Goal: Task Accomplishment & Management: Use online tool/utility

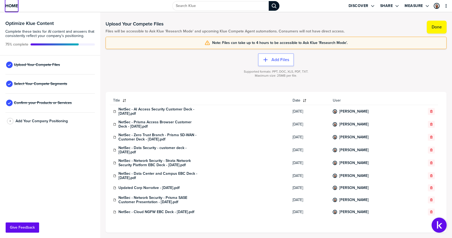
click at [13, 5] on span "Home" at bounding box center [11, 5] width 13 height 5
click at [40, 84] on span "Select Your Compete Segments" at bounding box center [40, 84] width 53 height 4
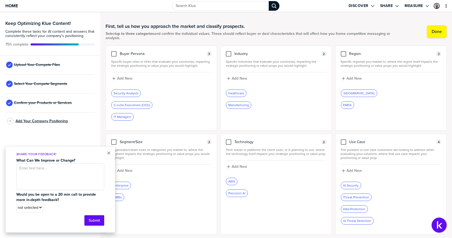
click at [47, 121] on span "Add Your Company Positioning" at bounding box center [42, 121] width 52 height 4
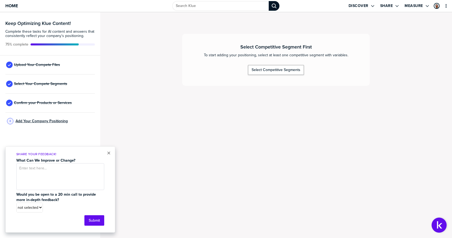
click at [51, 121] on span "Add Your Company Positioning" at bounding box center [42, 121] width 52 height 4
click at [44, 101] on span "Confirm your Products or Services" at bounding box center [43, 103] width 58 height 4
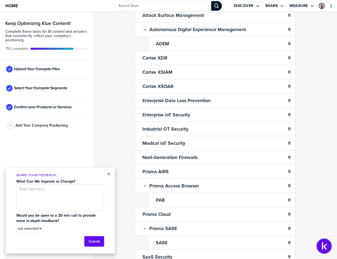
scroll to position [134, 0]
click at [108, 173] on button "×" at bounding box center [109, 173] width 4 height 6
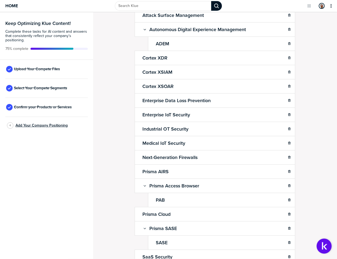
click at [46, 125] on span "Add Your Company Positioning" at bounding box center [42, 125] width 52 height 4
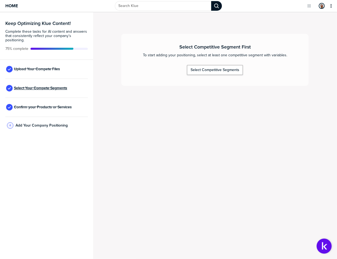
click at [40, 88] on span "Select Your Compete Segments" at bounding box center [40, 88] width 53 height 4
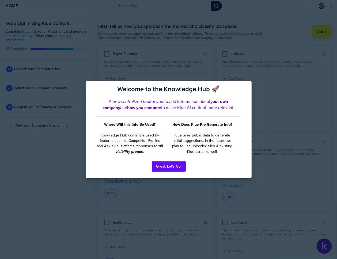
click at [69, 188] on div at bounding box center [168, 129] width 337 height 259
click at [245, 81] on div "Welcome to the Knowledge Hub 🚀 A new centralized tool for you to add informatio…" at bounding box center [169, 129] width 166 height 97
click at [173, 167] on button "Great. Let's Go." at bounding box center [169, 166] width 34 height 10
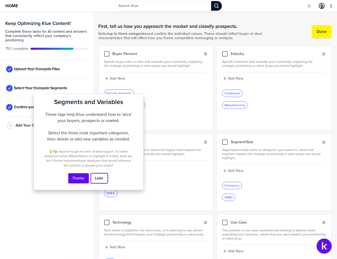
click at [97, 178] on button "Later" at bounding box center [99, 178] width 17 height 10
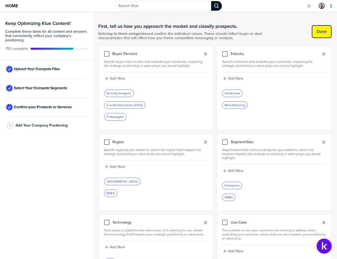
click at [319, 33] on label "Done" at bounding box center [322, 31] width 10 height 5
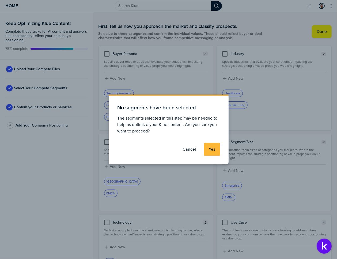
click at [211, 148] on label "Yes" at bounding box center [212, 149] width 6 height 5
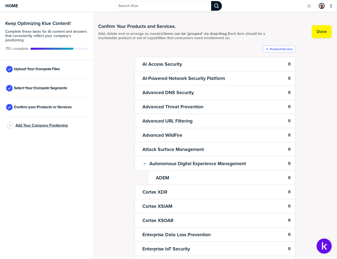
click at [35, 125] on span "Add Your Company Positioning" at bounding box center [42, 125] width 52 height 4
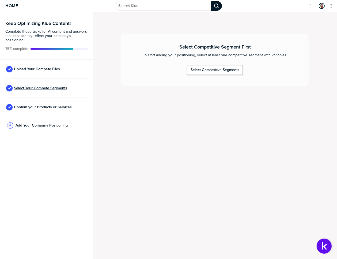
click at [32, 88] on span "Select Your Compete Segments" at bounding box center [40, 88] width 53 height 4
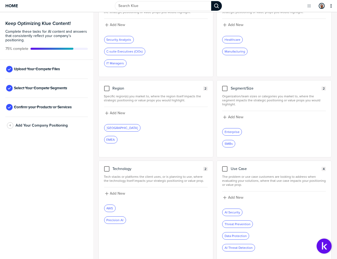
scroll to position [54, 0]
click at [223, 87] on div at bounding box center [224, 87] width 5 height 5
click at [225, 85] on input "checkbox" at bounding box center [225, 85] width 0 height 0
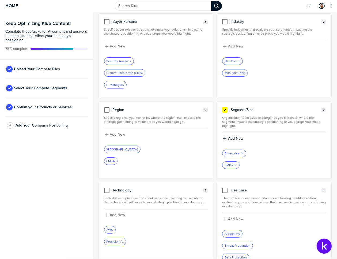
scroll to position [0, 0]
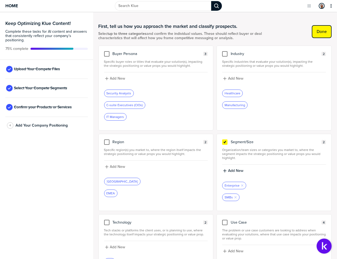
click at [317, 32] on label "Done" at bounding box center [322, 31] width 10 height 5
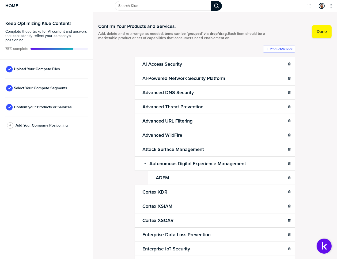
click at [37, 126] on span "Add Your Company Positioning" at bounding box center [42, 125] width 52 height 4
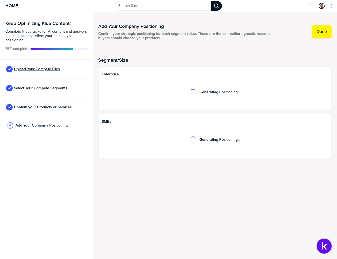
click at [40, 67] on span "Upload Your Compete Files" at bounding box center [37, 69] width 46 height 4
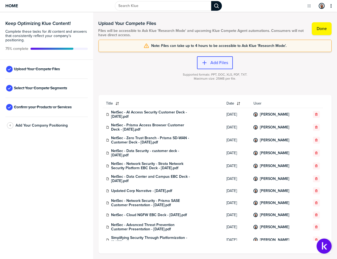
click at [214, 62] on label "Add Files" at bounding box center [220, 62] width 18 height 5
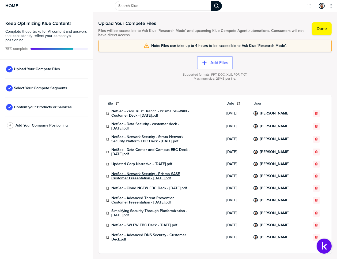
scroll to position [43, 0]
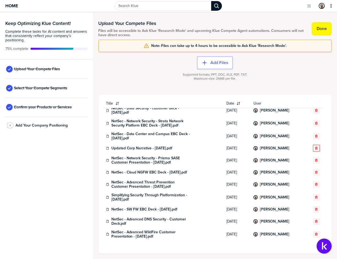
click at [315, 147] on icon "button" at bounding box center [316, 148] width 3 height 3
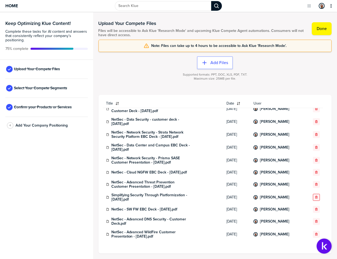
click at [315, 196] on icon "button" at bounding box center [316, 197] width 2 height 3
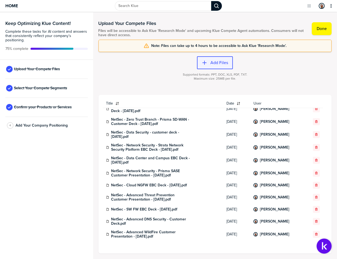
click at [212, 61] on label "Add Files" at bounding box center [220, 62] width 18 height 5
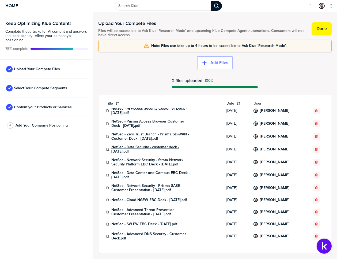
scroll to position [0, 0]
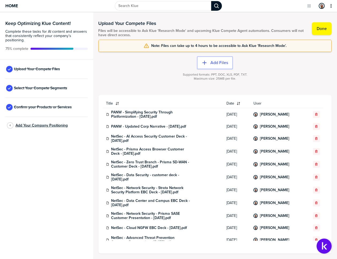
click at [44, 125] on span "Add Your Company Positioning" at bounding box center [42, 125] width 52 height 4
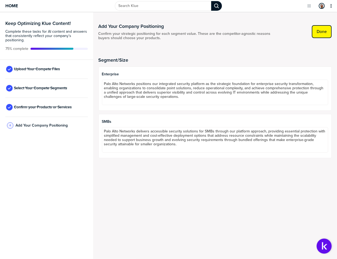
click at [320, 32] on label "Done" at bounding box center [322, 31] width 10 height 5
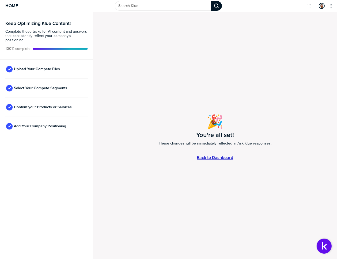
click at [210, 159] on link "Back to Dashboard" at bounding box center [215, 157] width 36 height 5
